Goal: Find specific fact: Find specific fact

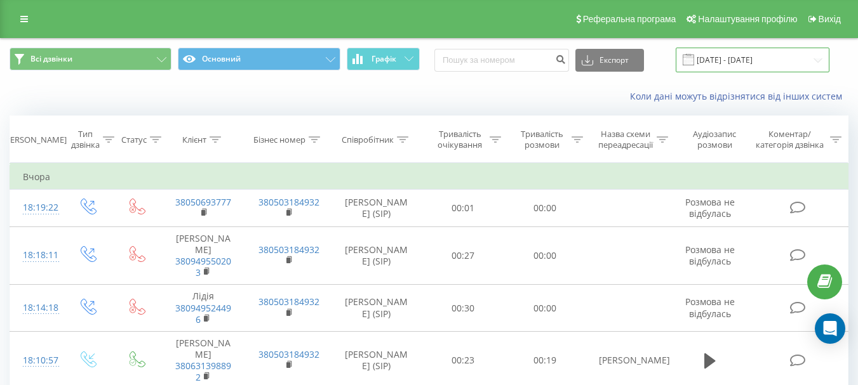
click at [765, 65] on input "[DATE] - [DATE]" at bounding box center [752, 60] width 154 height 25
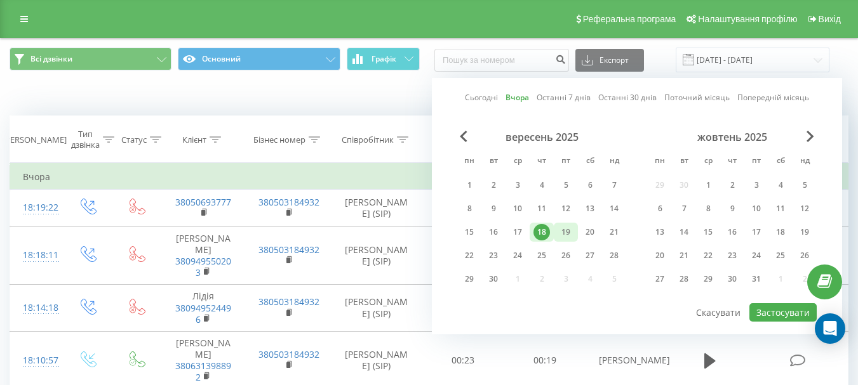
click at [566, 229] on div "19" at bounding box center [565, 232] width 17 height 17
drag, startPoint x: 774, startPoint y: 308, endPoint x: 763, endPoint y: 308, distance: 10.8
click at [774, 309] on button "Застосувати" at bounding box center [782, 312] width 67 height 18
type input "[DATE] - [DATE]"
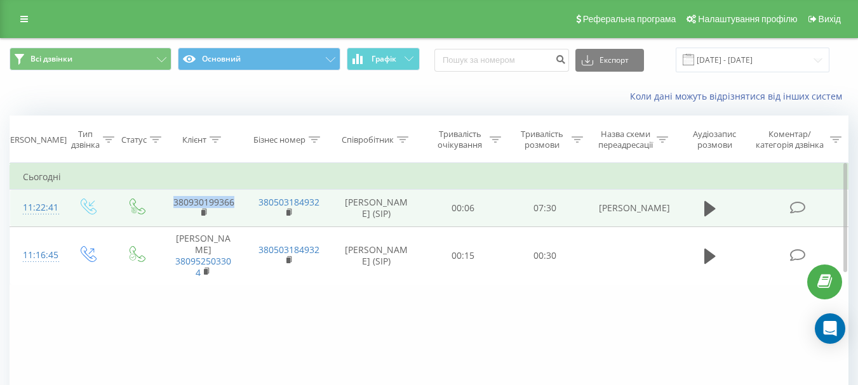
drag, startPoint x: 234, startPoint y: 202, endPoint x: 162, endPoint y: 197, distance: 72.5
click at [162, 197] on td "380930199366" at bounding box center [203, 208] width 85 height 37
copy link "380930199366"
